Goal: Information Seeking & Learning: Learn about a topic

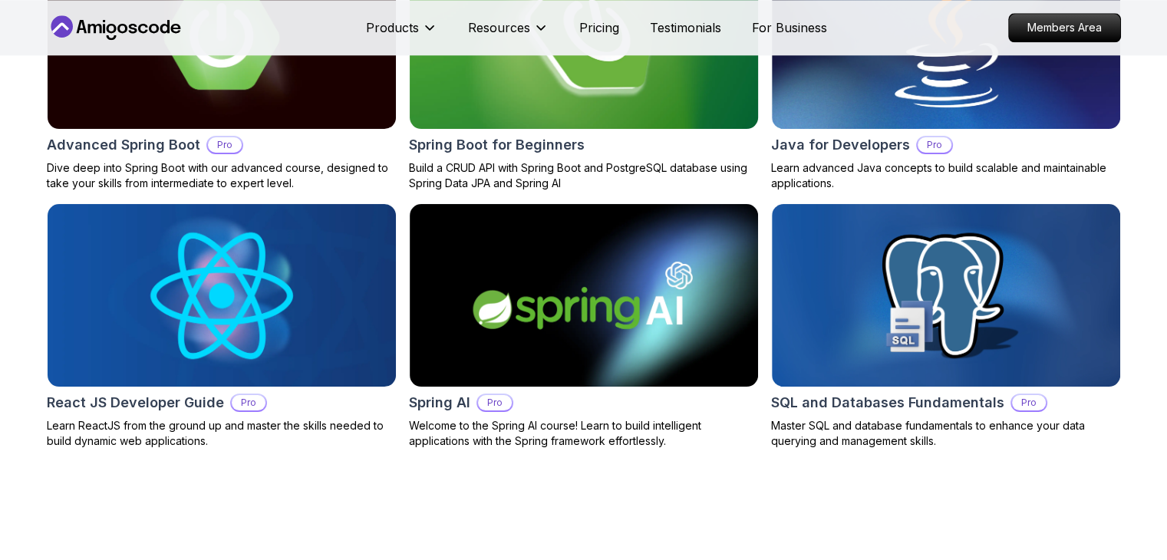
scroll to position [1631, 0]
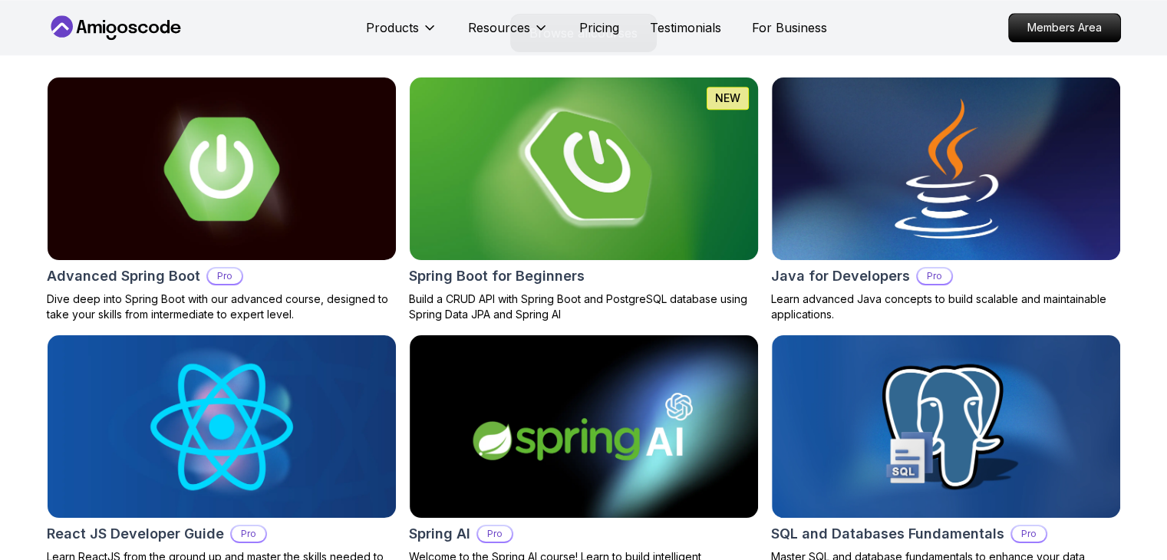
click at [672, 113] on img at bounding box center [583, 169] width 366 height 192
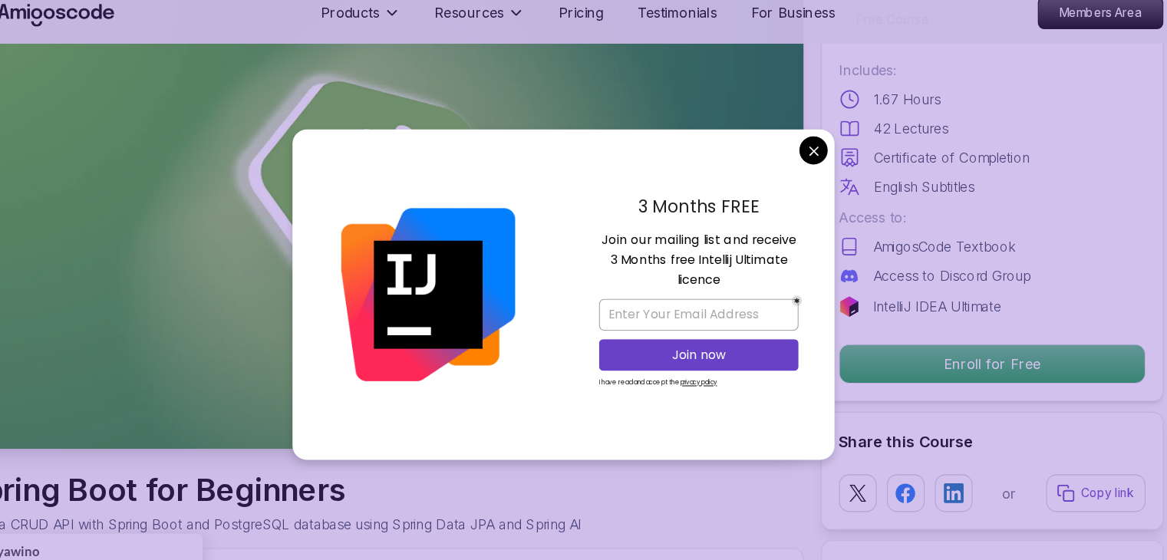
scroll to position [97, 0]
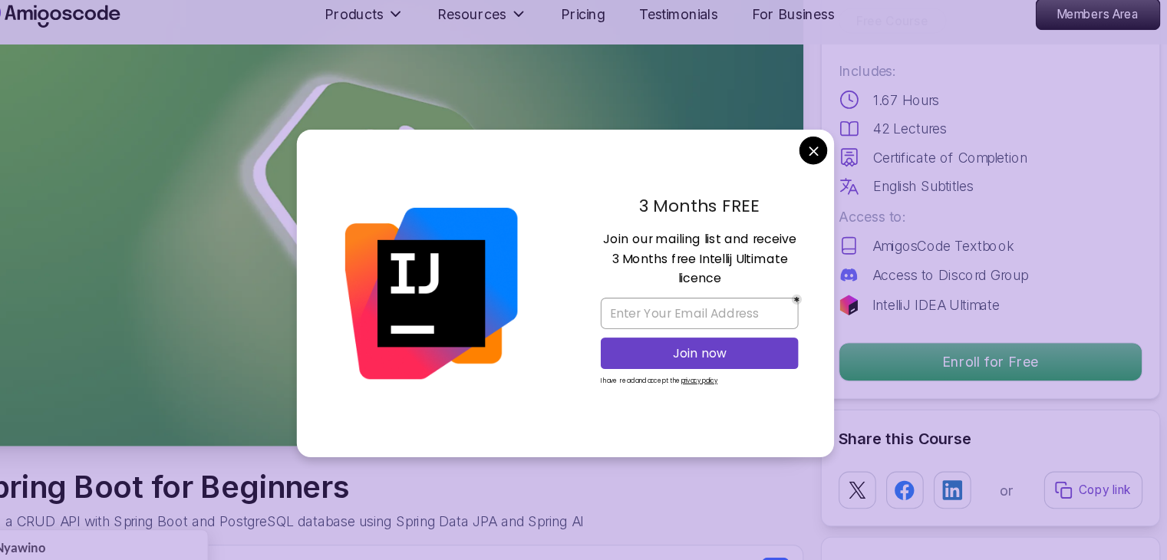
click at [821, 143] on div "3 Months FREE Join our mailing list and receive 3 Months free Intellij Ultimate…" at bounding box center [704, 280] width 243 height 296
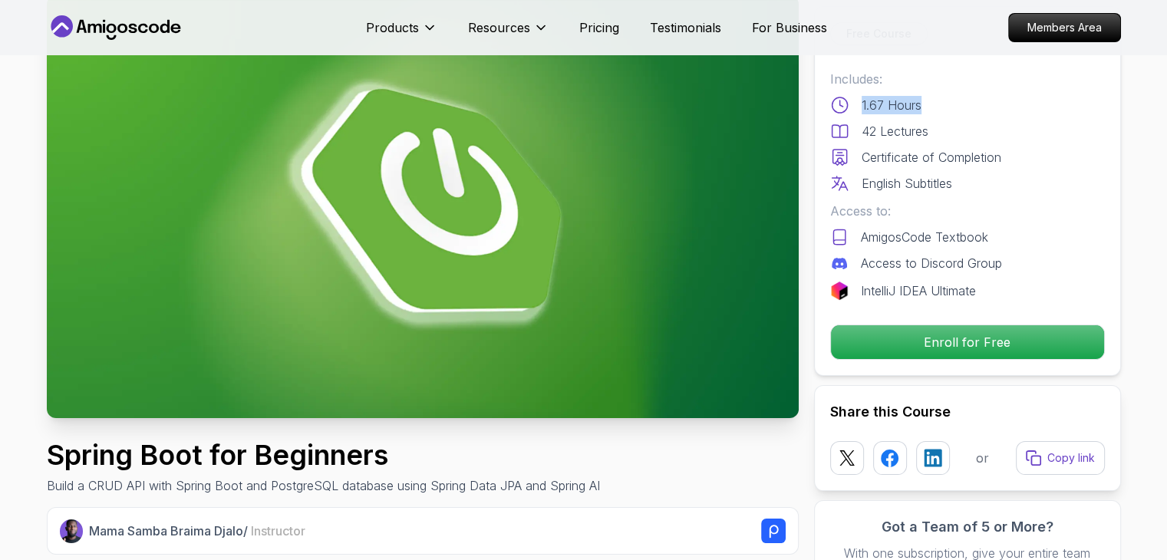
drag, startPoint x: 860, startPoint y: 101, endPoint x: 948, endPoint y: 89, distance: 89.1
click at [948, 89] on div "Includes: 1.67 Hours 42 Lectures Certificate of Completion English Subtitles" at bounding box center [967, 131] width 275 height 123
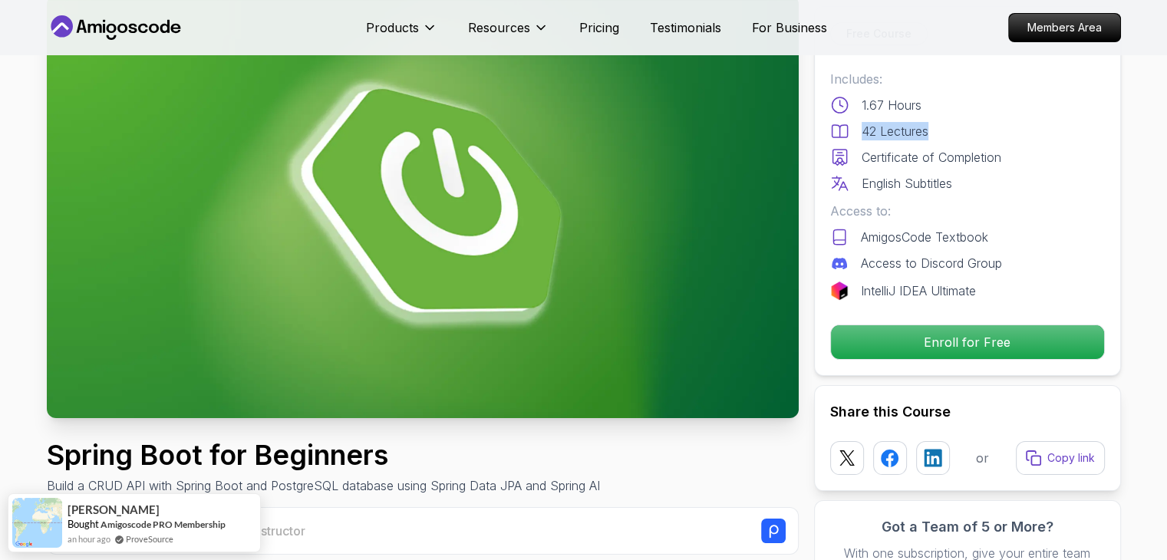
drag, startPoint x: 938, startPoint y: 137, endPoint x: 854, endPoint y: 135, distance: 83.6
click at [854, 135] on div "42 Lectures" at bounding box center [967, 131] width 275 height 18
drag, startPoint x: 856, startPoint y: 166, endPoint x: 1016, endPoint y: 163, distance: 159.6
click at [1016, 163] on div "Includes: 1.67 Hours 42 Lectures Certificate of Completion English Subtitles" at bounding box center [967, 131] width 275 height 123
click at [976, 149] on p "Certificate of Completion" at bounding box center [931, 157] width 140 height 18
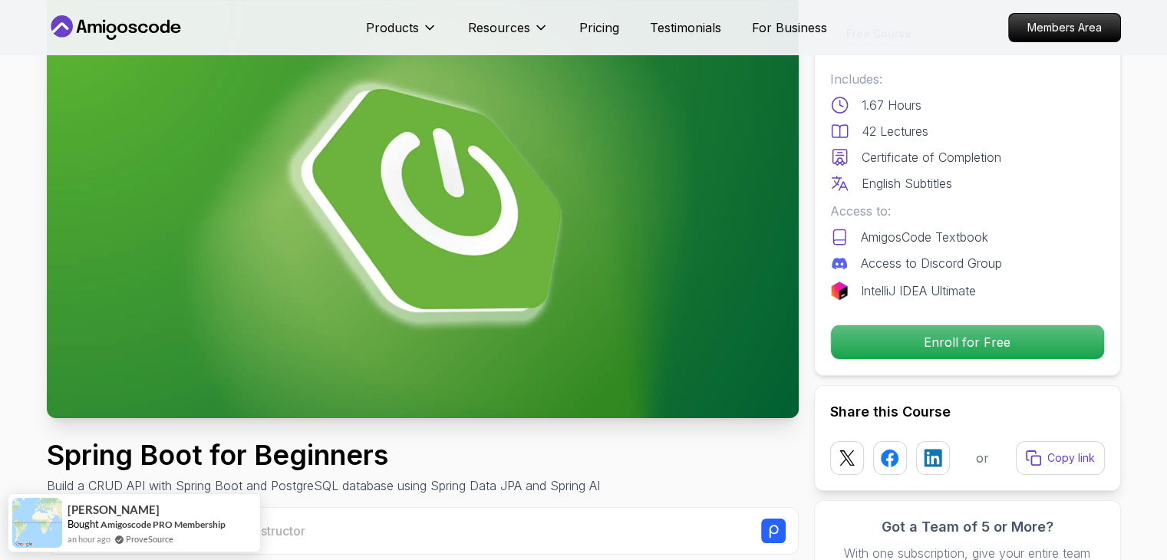
click at [1010, 146] on div "Includes: 1.67 Hours 42 Lectures Certificate of Completion English Subtitles" at bounding box center [967, 131] width 275 height 123
drag, startPoint x: 874, startPoint y: 151, endPoint x: 1022, endPoint y: 156, distance: 147.4
click at [1022, 156] on div "Certificate of Completion" at bounding box center [967, 157] width 275 height 18
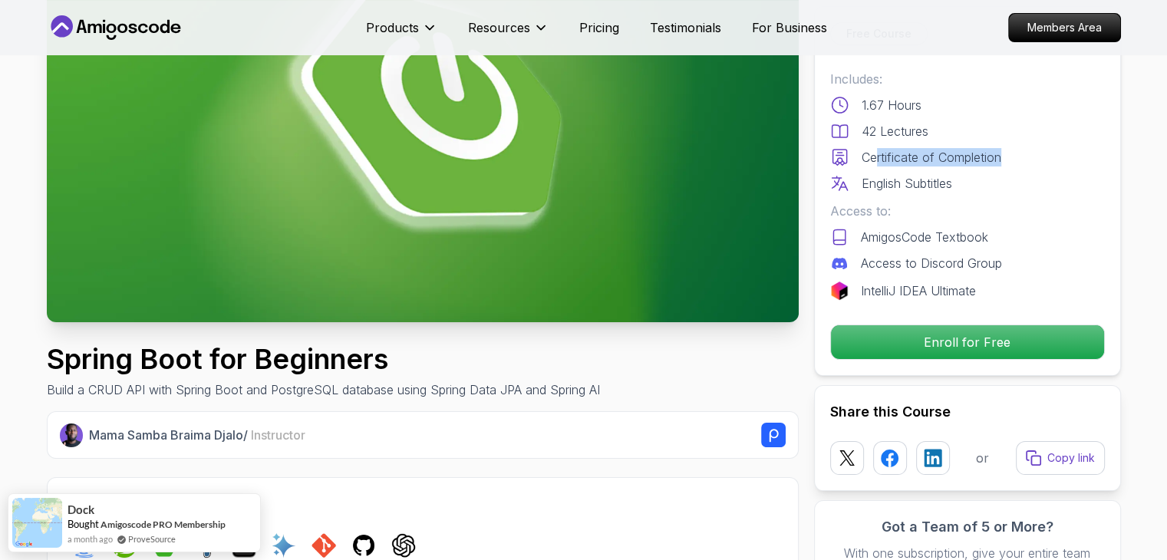
scroll to position [0, 0]
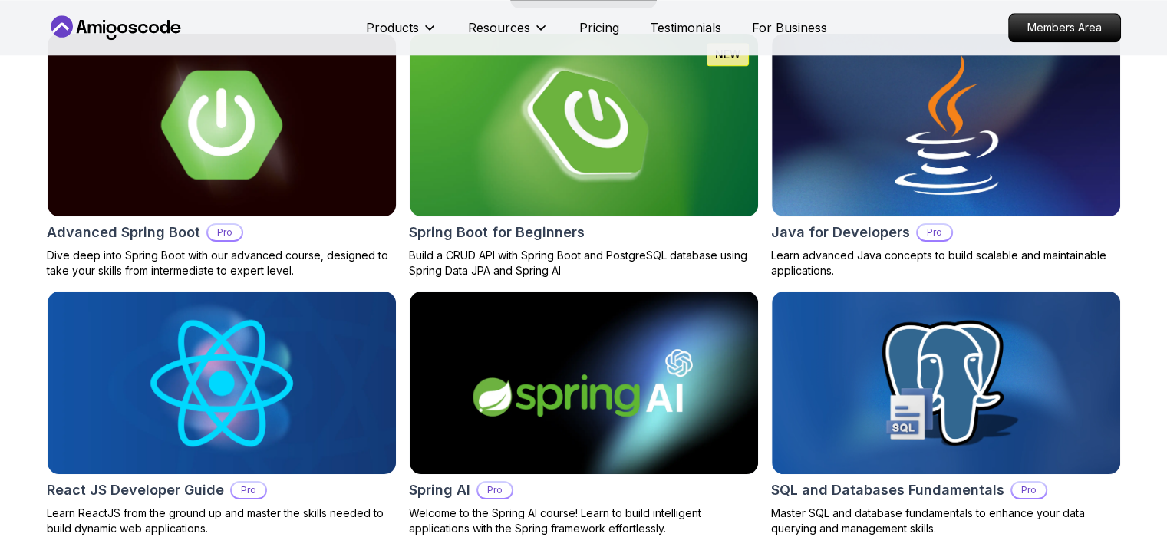
scroll to position [1709, 0]
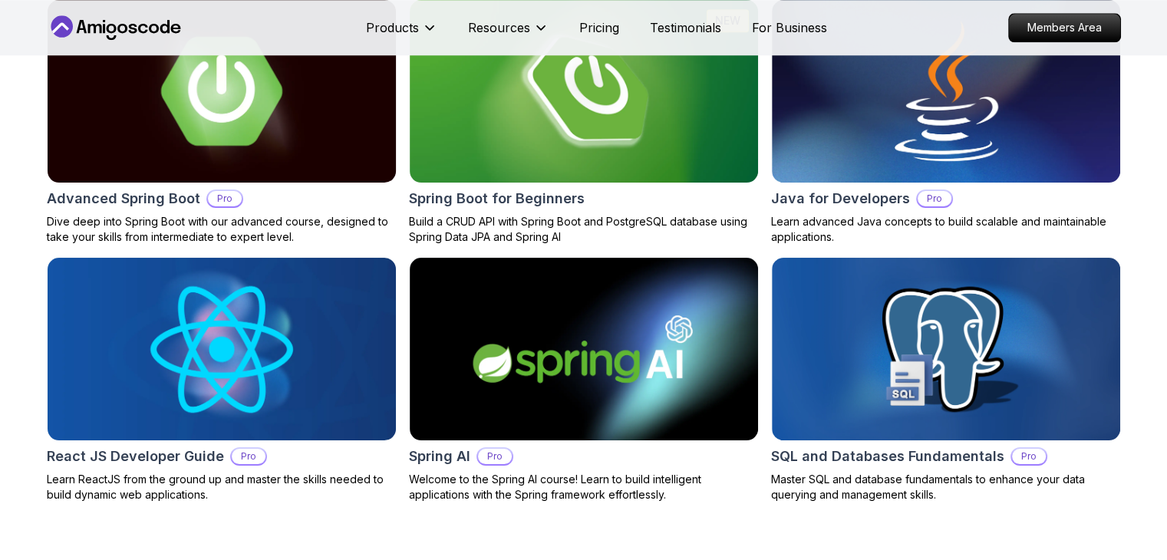
click at [270, 107] on img at bounding box center [221, 91] width 366 height 192
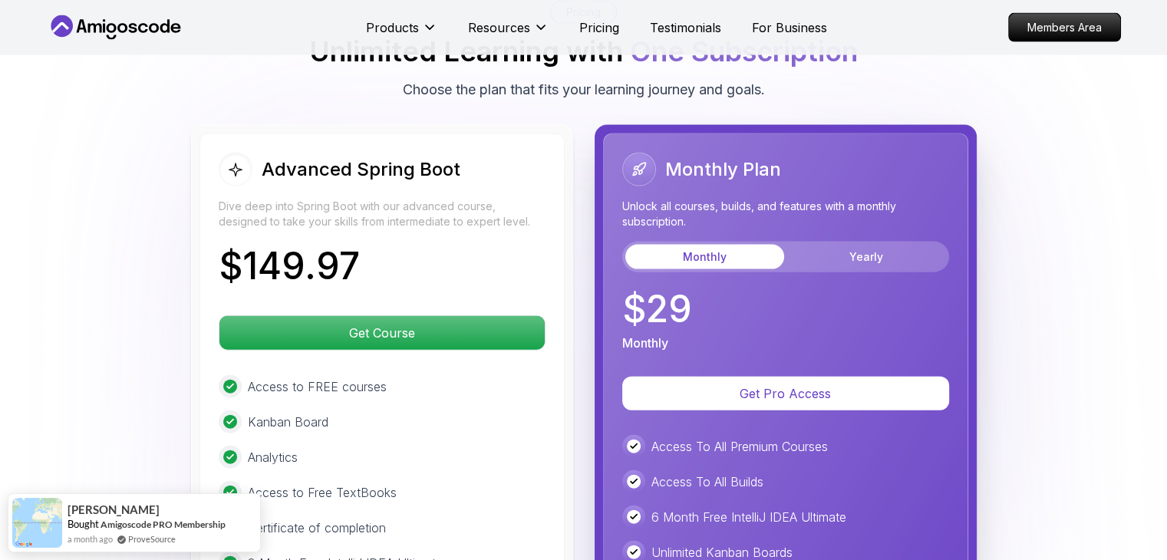
scroll to position [3383, 0]
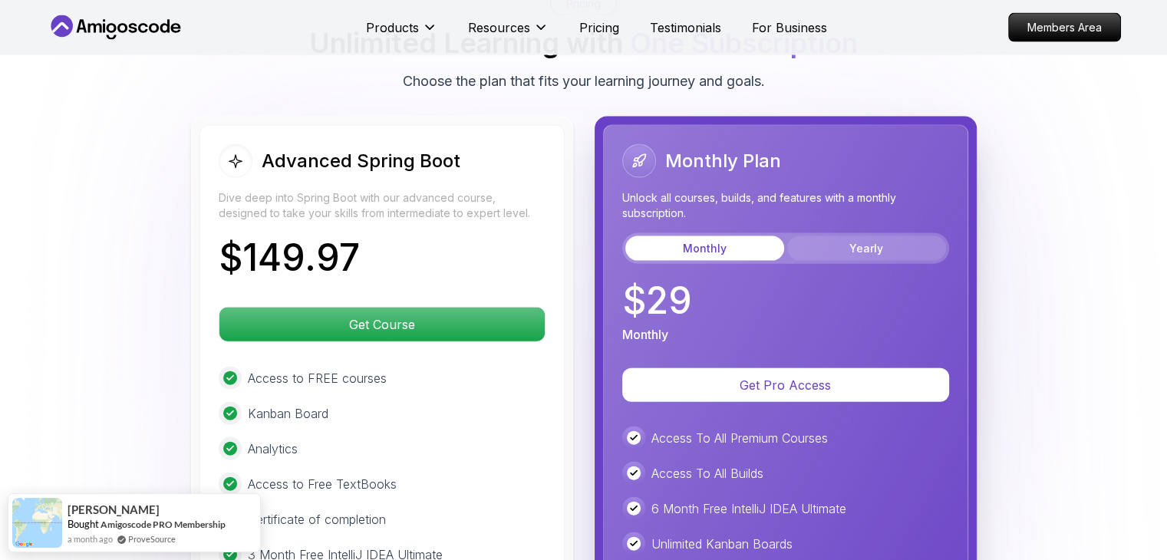
click at [908, 236] on button "Yearly" at bounding box center [866, 248] width 159 height 25
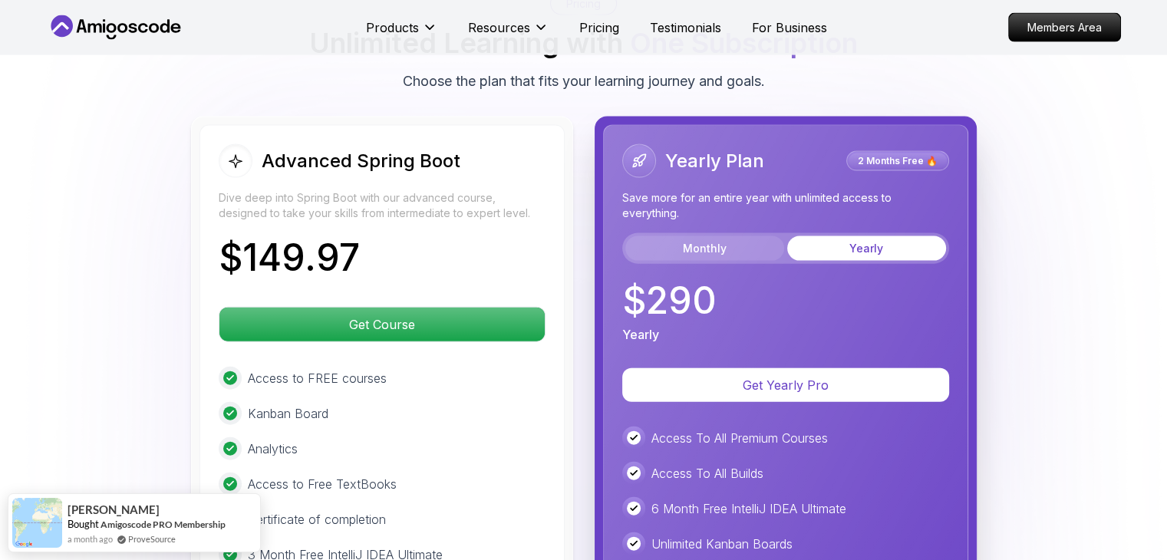
click at [739, 236] on button "Monthly" at bounding box center [704, 248] width 159 height 25
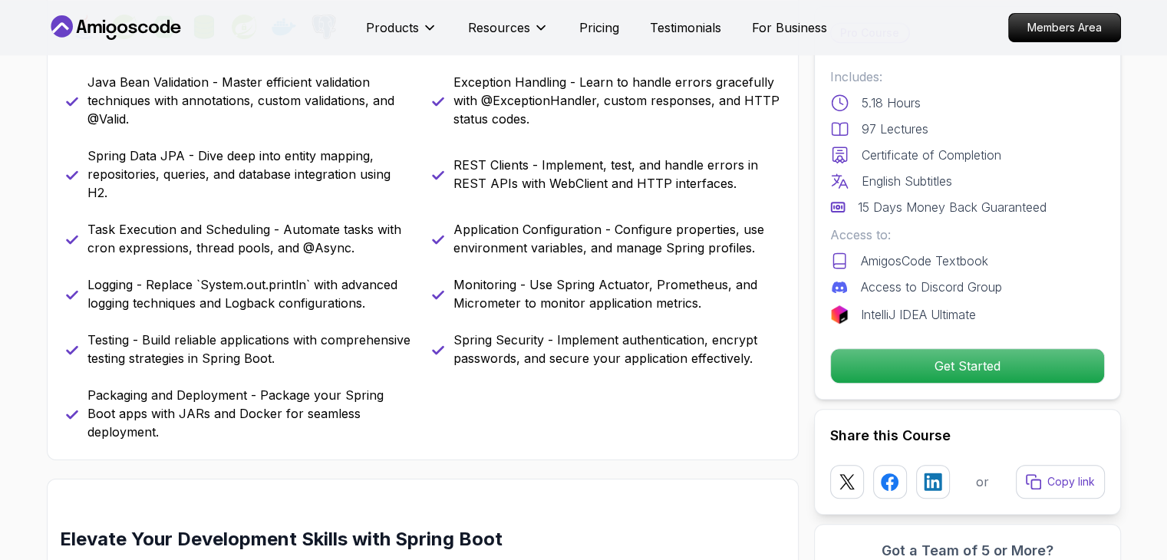
scroll to position [699, 0]
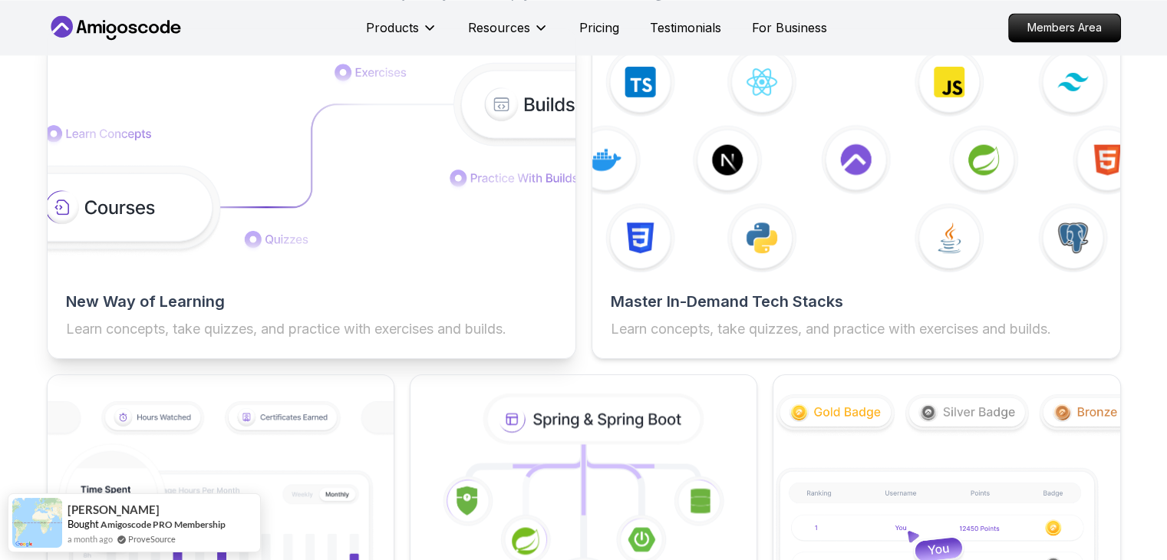
scroll to position [2859, 0]
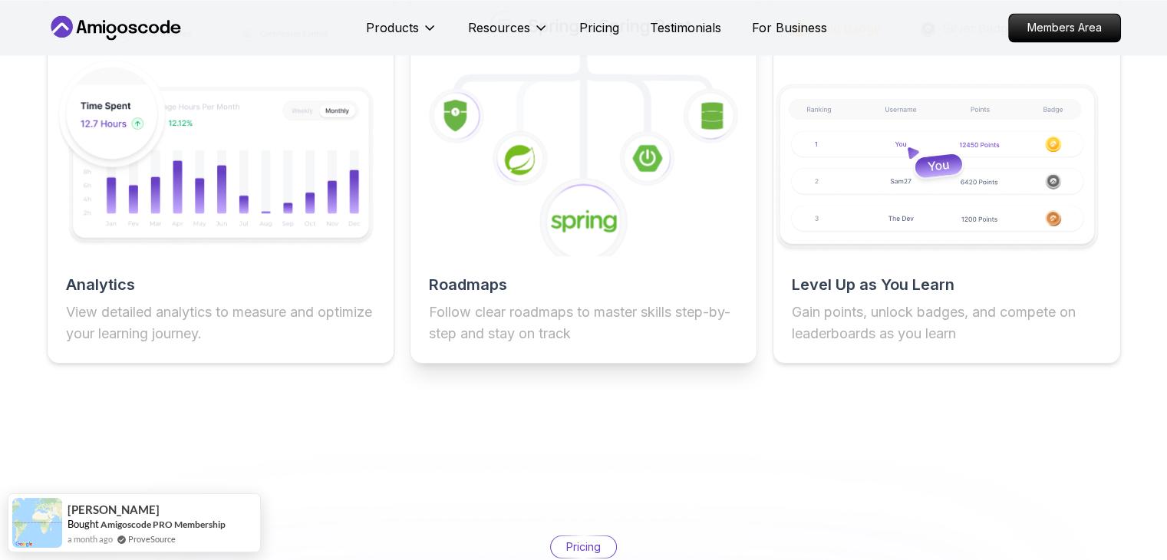
click at [577, 289] on h2 "Roadmaps" at bounding box center [583, 284] width 309 height 21
click at [527, 246] on icon at bounding box center [583, 132] width 380 height 269
click at [482, 284] on h2 "Roadmaps" at bounding box center [583, 284] width 309 height 21
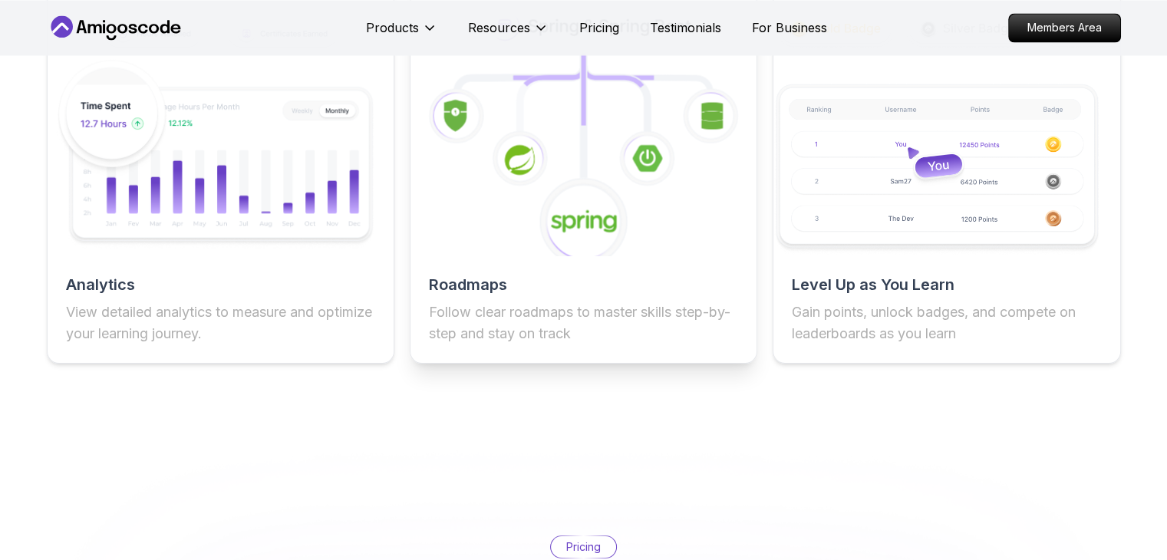
click at [577, 206] on icon at bounding box center [583, 221] width 91 height 91
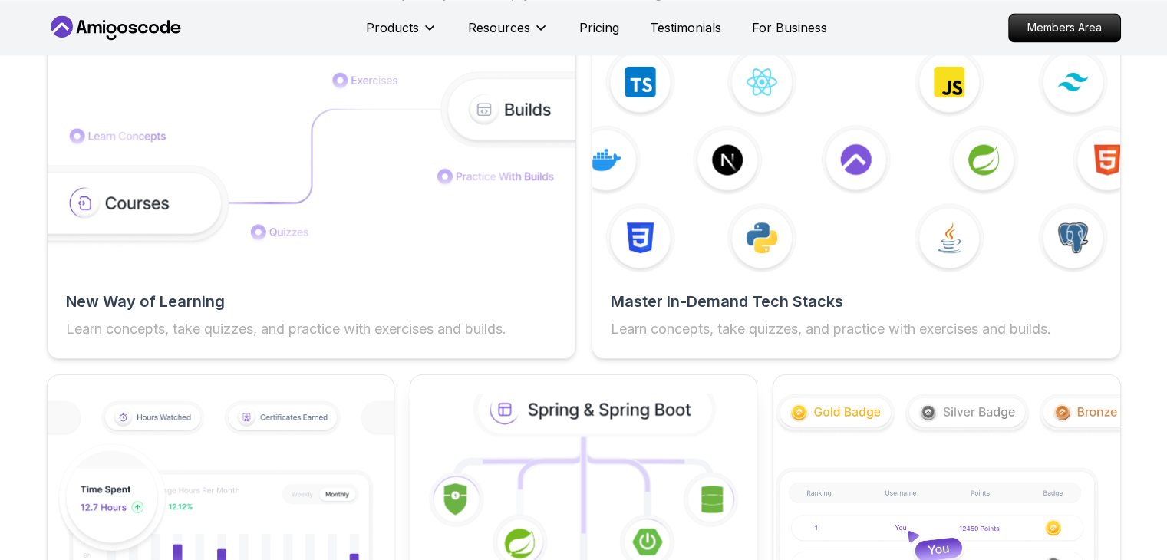
click at [581, 420] on icon at bounding box center [595, 409] width 235 height 50
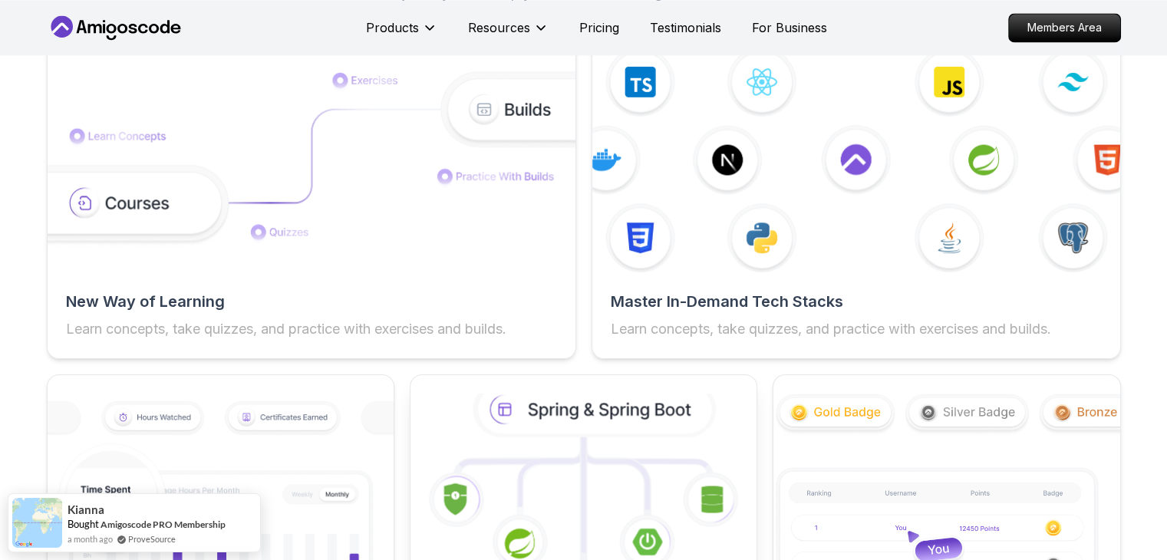
click at [565, 400] on icon at bounding box center [595, 409] width 235 height 50
